Goal: Transaction & Acquisition: Book appointment/travel/reservation

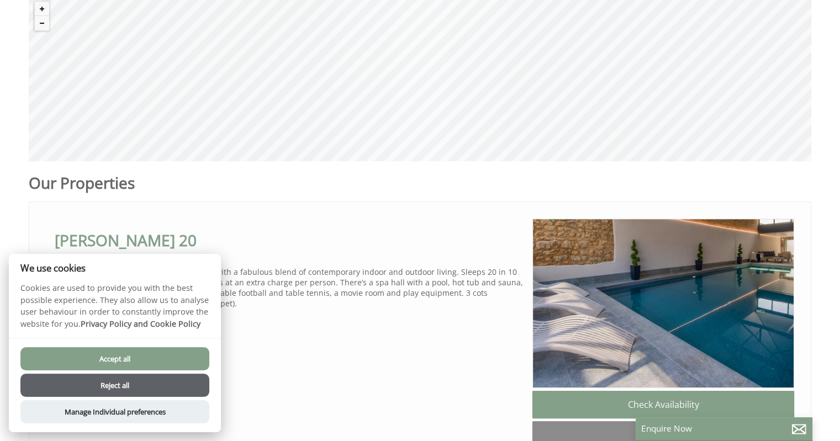
scroll to position [506, 0]
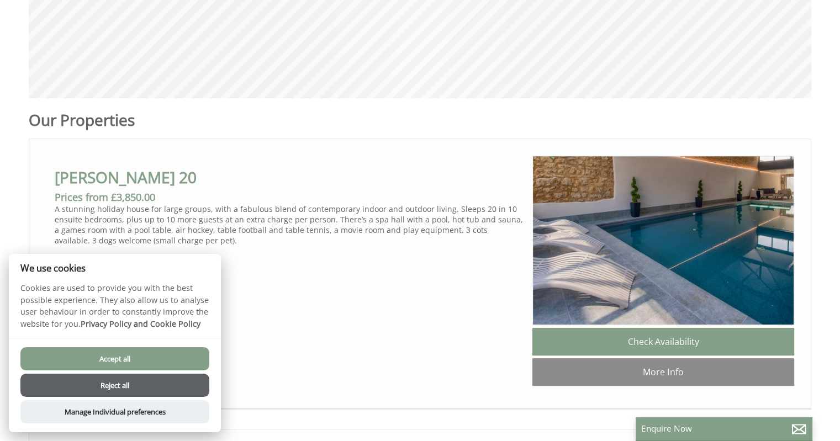
click at [168, 352] on button "Accept all" at bounding box center [114, 358] width 189 height 23
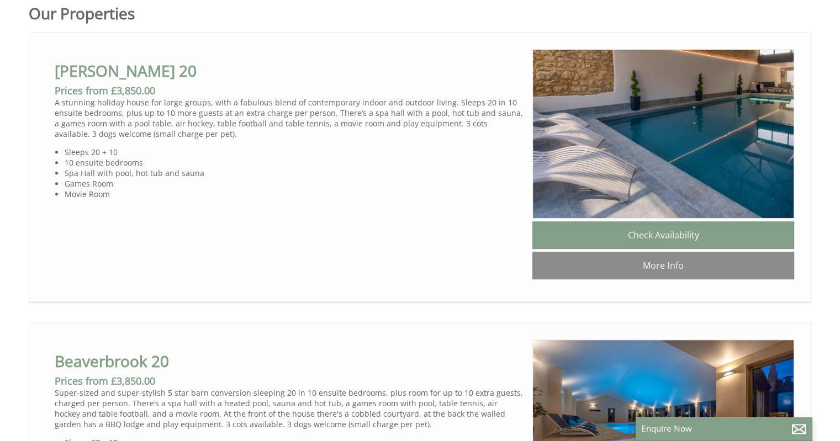
scroll to position [616, 0]
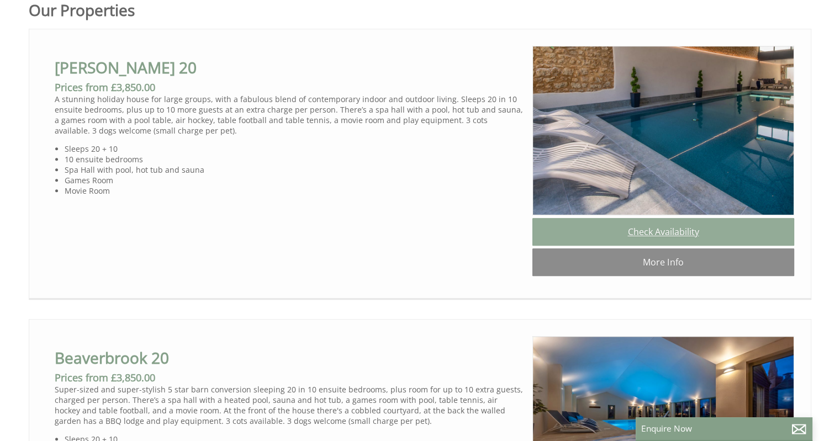
click at [575, 241] on link "Check Availability" at bounding box center [663, 232] width 262 height 28
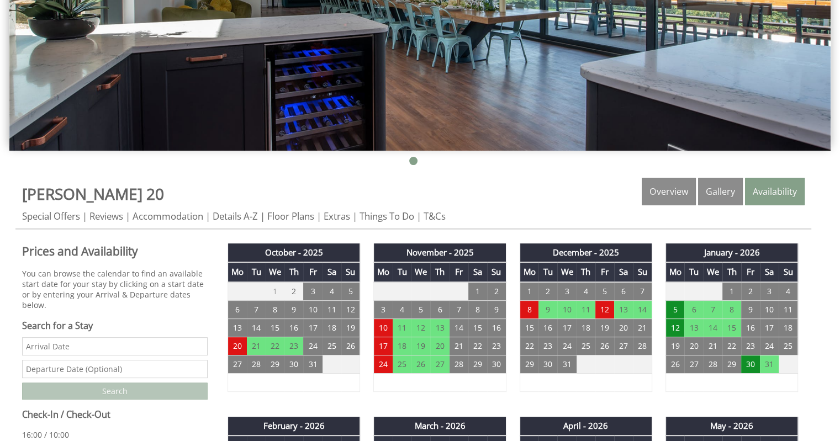
scroll to position [264, 0]
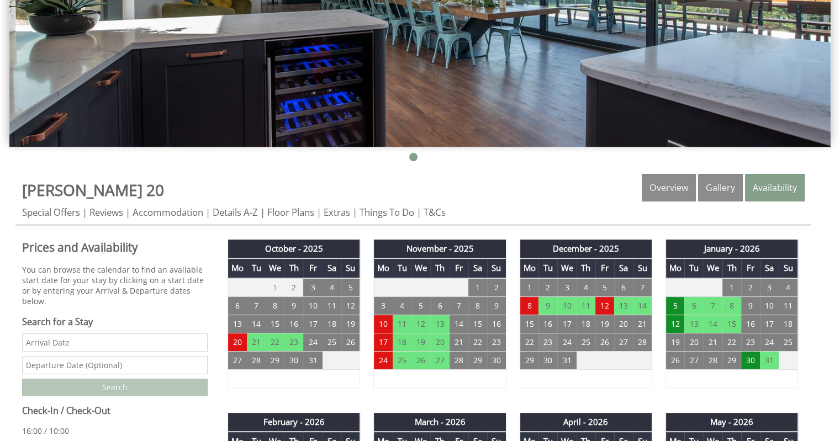
click at [551, 342] on td "23" at bounding box center [547, 342] width 19 height 18
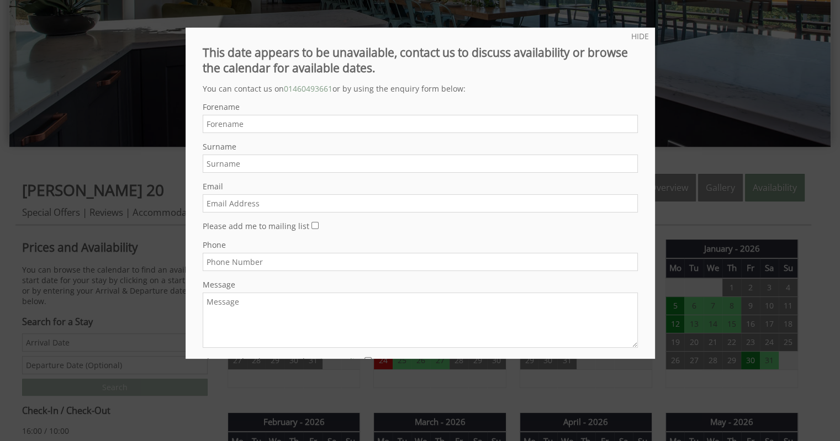
click at [695, 72] on div at bounding box center [420, 220] width 840 height 441
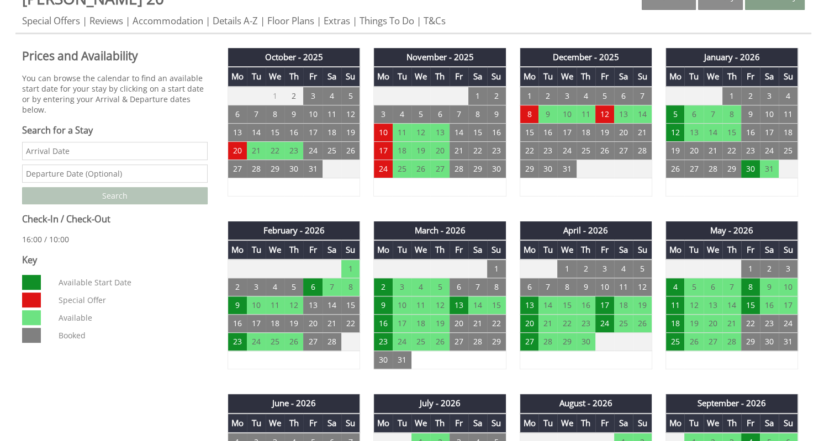
scroll to position [458, 0]
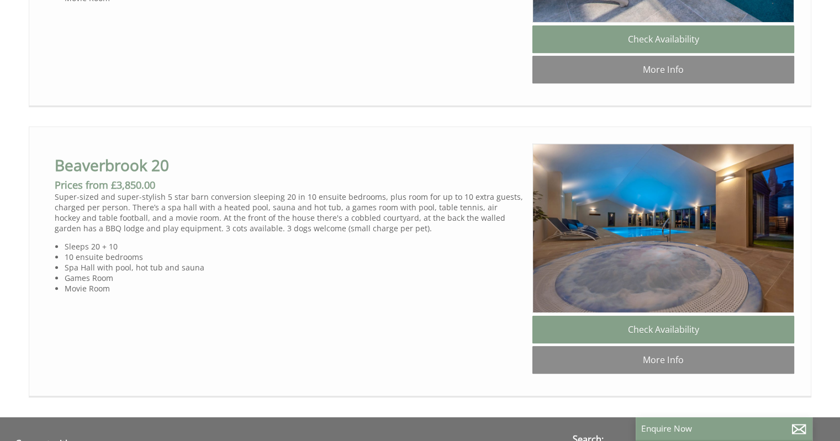
scroll to position [814, 0]
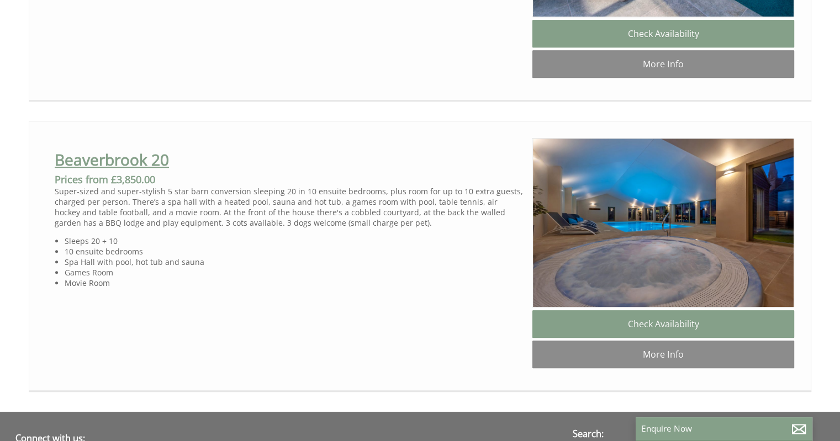
click at [155, 168] on link "Beaverbrook 20" at bounding box center [112, 159] width 114 height 21
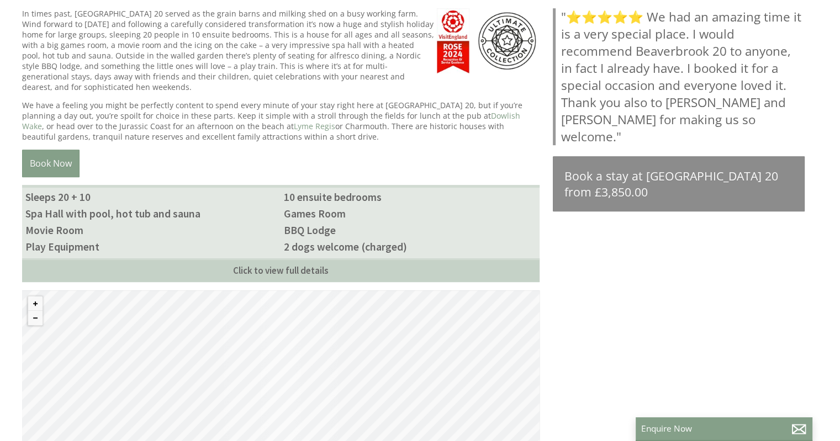
scroll to position [472, 0]
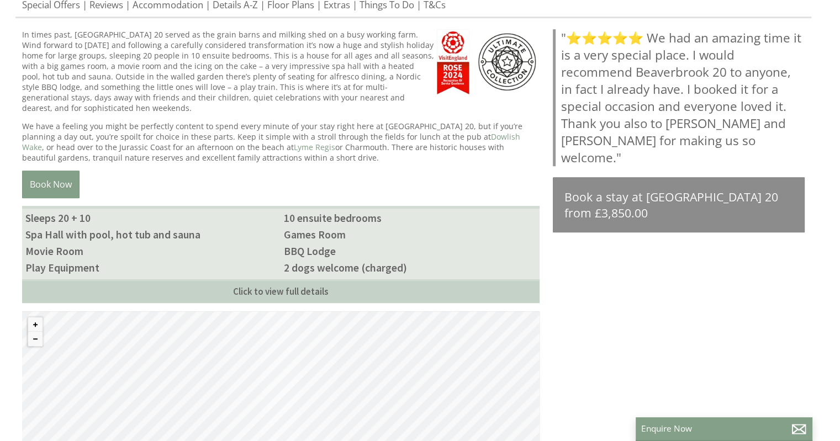
click at [467, 88] on img at bounding box center [453, 61] width 33 height 65
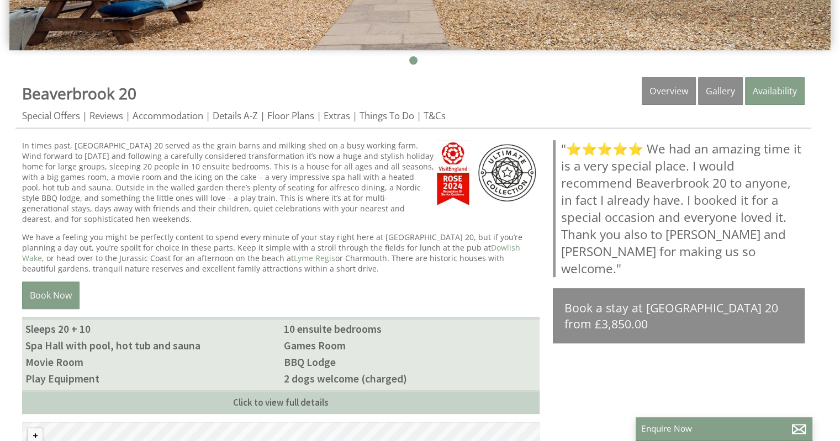
scroll to position [349, 0]
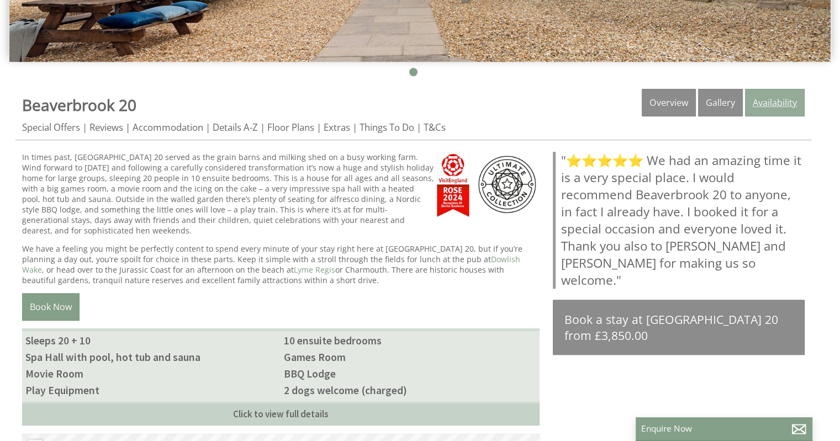
click at [760, 111] on link "Availability" at bounding box center [775, 103] width 60 height 28
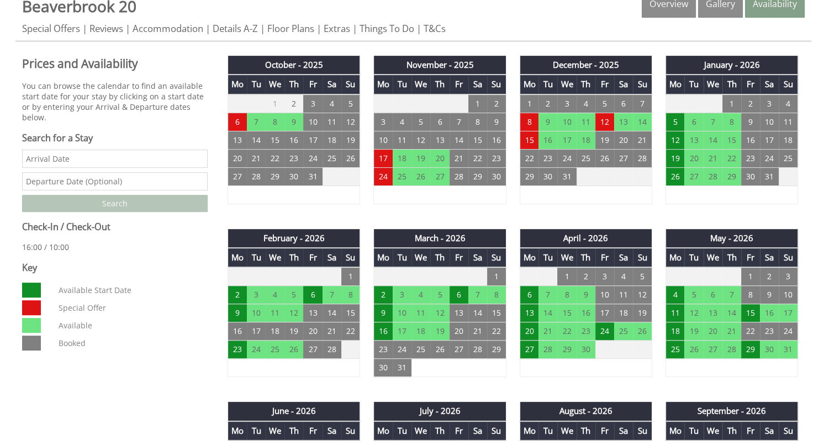
scroll to position [447, 0]
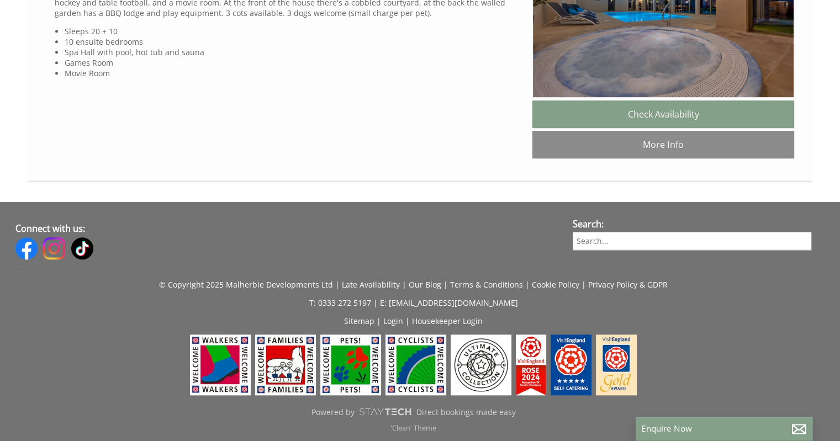
scroll to position [1039, 0]
